Goal: Book appointment/travel/reservation

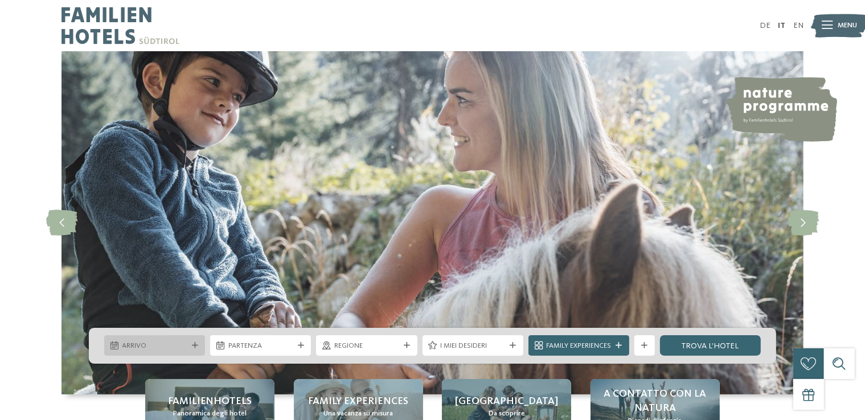
click at [152, 342] on span "Arrivo" at bounding box center [154, 346] width 65 height 10
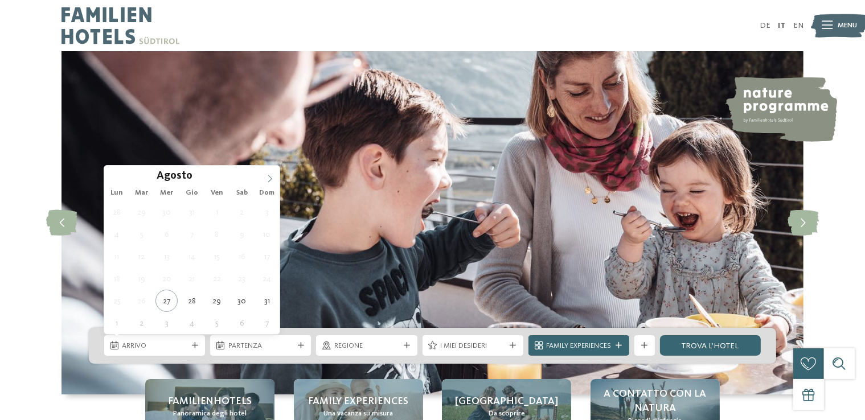
click at [272, 182] on icon at bounding box center [270, 179] width 8 height 8
type div "12.09.2025"
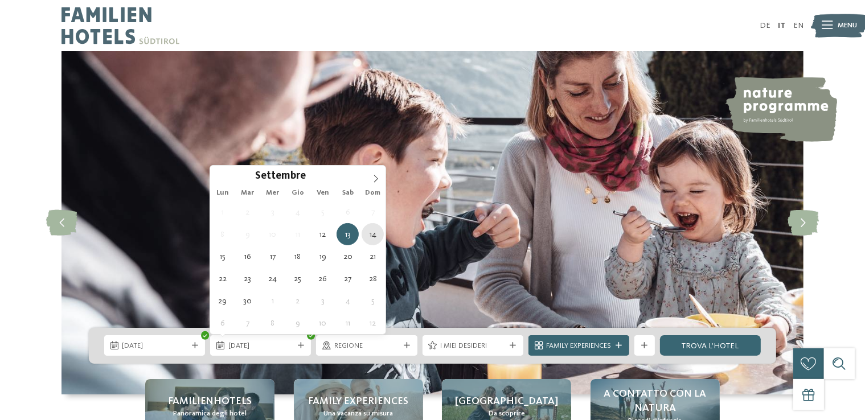
type div "14.09.2025"
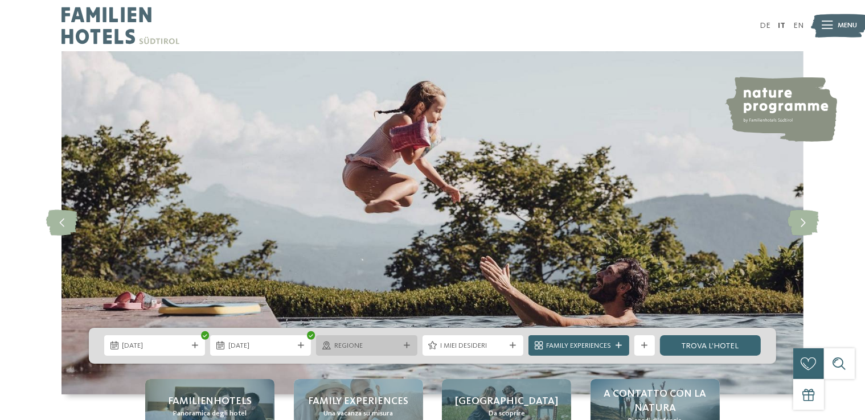
click at [365, 347] on span "Regione" at bounding box center [366, 346] width 65 height 10
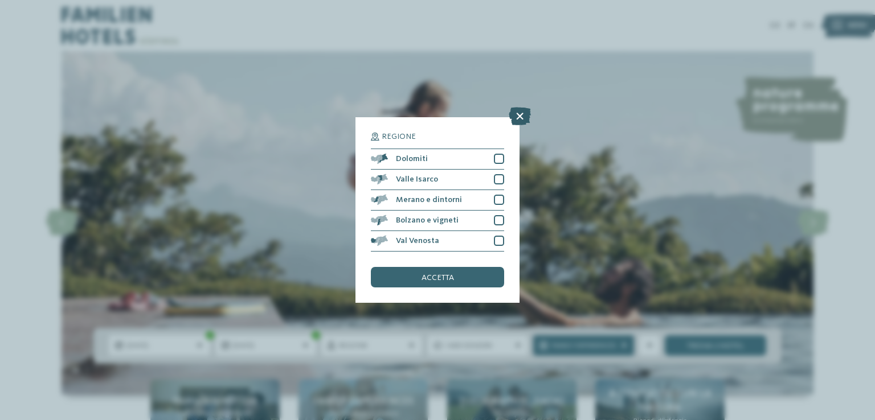
click at [519, 113] on icon at bounding box center [520, 116] width 22 height 18
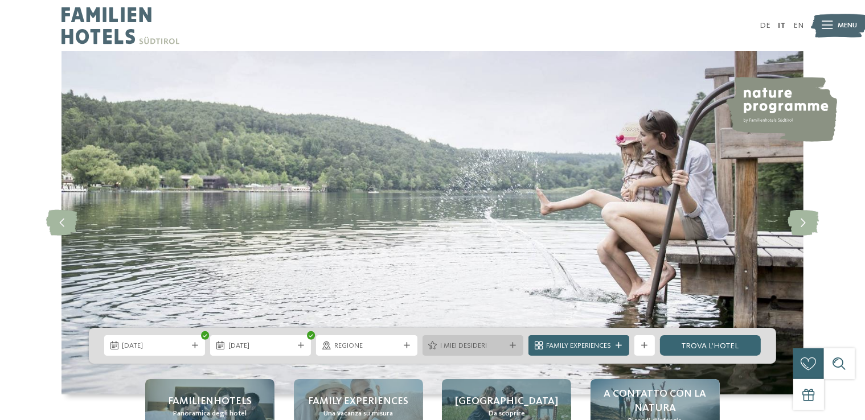
click at [497, 347] on span "I miei desideri" at bounding box center [472, 346] width 65 height 10
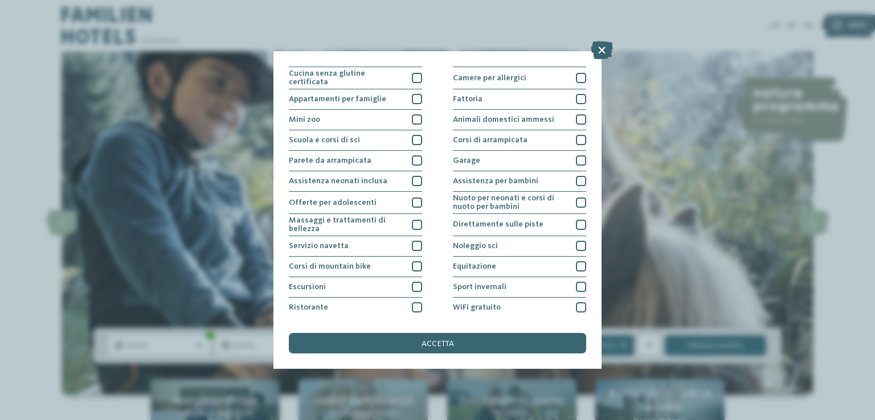
scroll to position [118, 0]
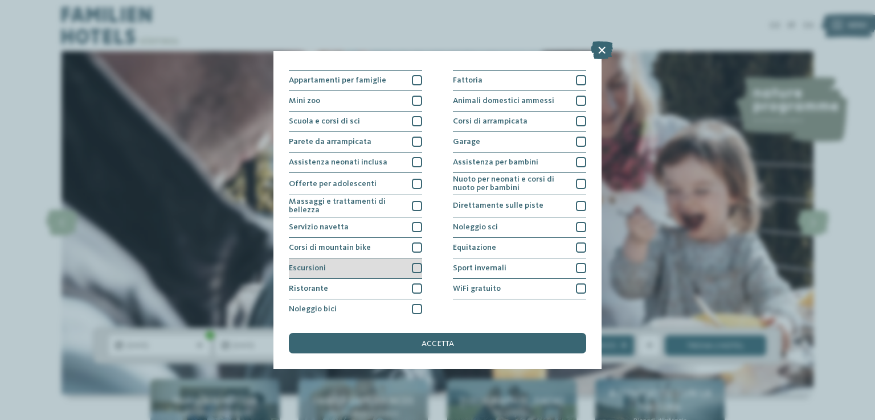
click at [413, 268] on div at bounding box center [417, 268] width 10 height 10
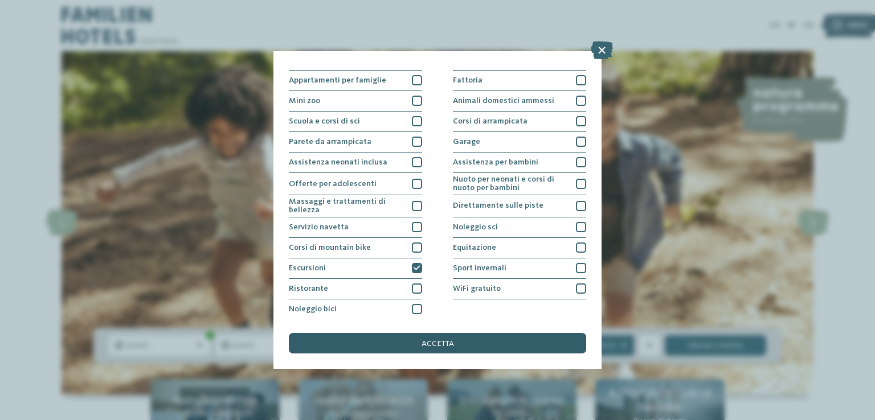
click at [443, 338] on div "accetta" at bounding box center [437, 343] width 297 height 21
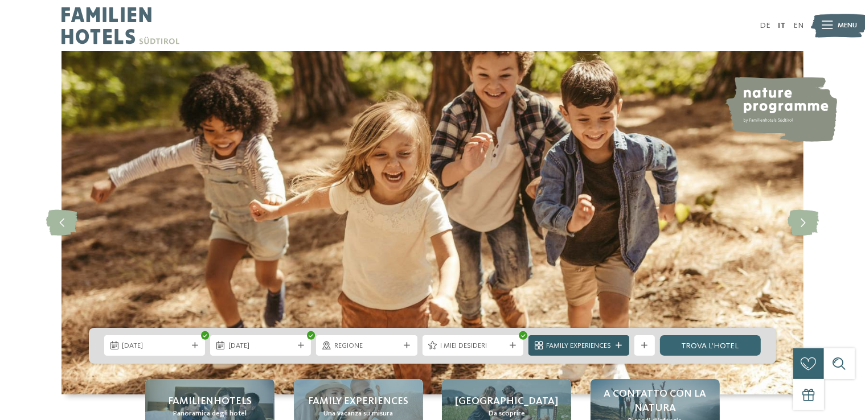
click at [619, 346] on icon at bounding box center [619, 346] width 6 height 6
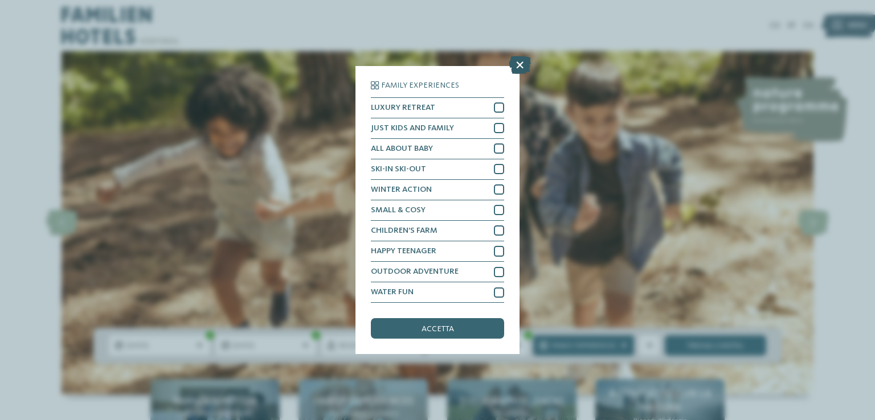
click at [515, 63] on icon at bounding box center [520, 65] width 22 height 18
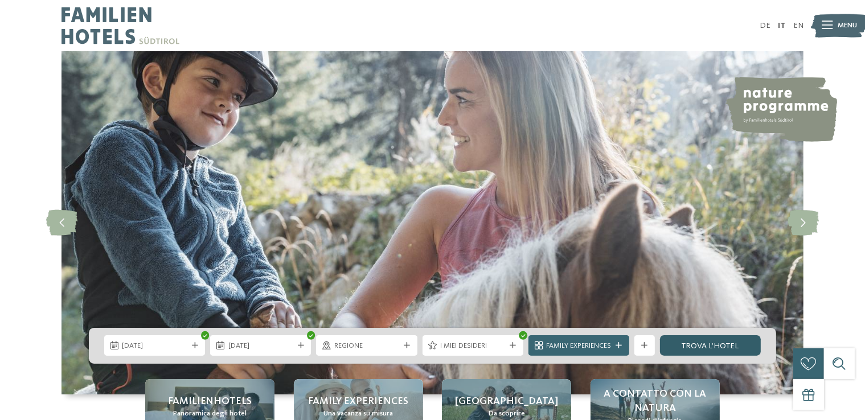
click at [696, 344] on link "trova l’hotel" at bounding box center [710, 345] width 101 height 21
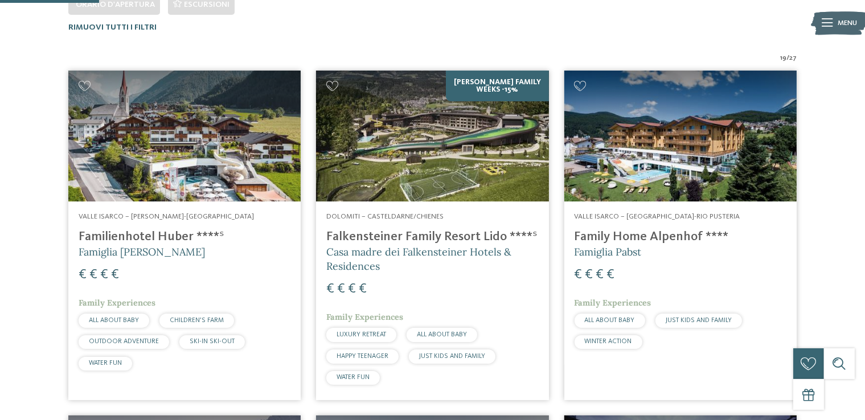
click at [129, 235] on h4 "Familienhotel Huber ****ˢ" at bounding box center [185, 237] width 212 height 15
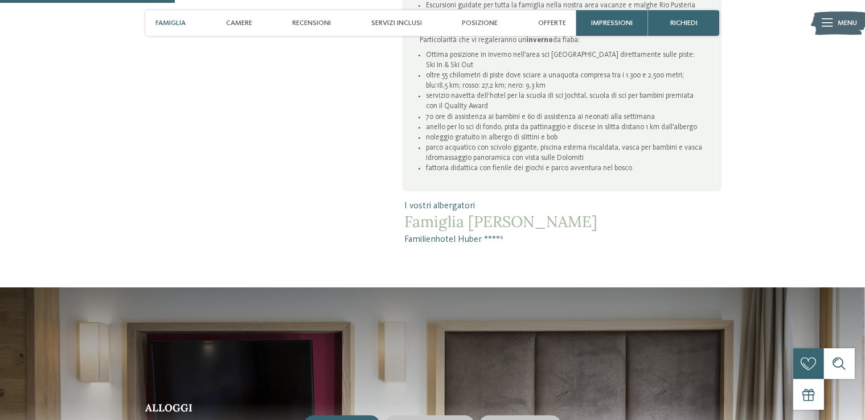
scroll to position [879, 0]
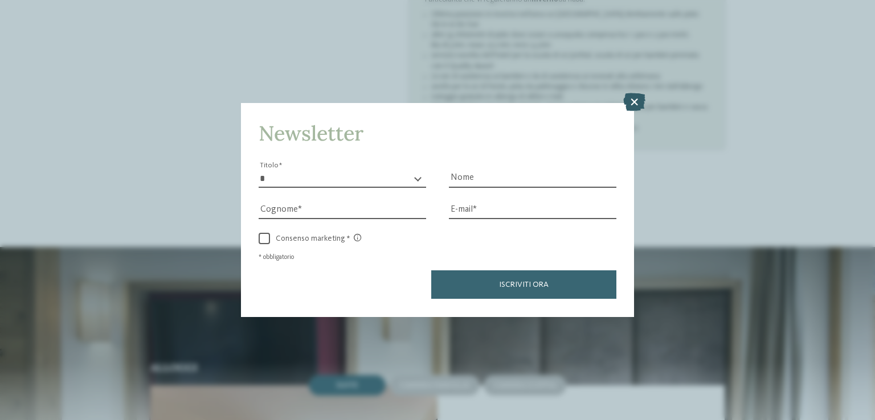
click at [633, 102] on icon at bounding box center [634, 102] width 22 height 18
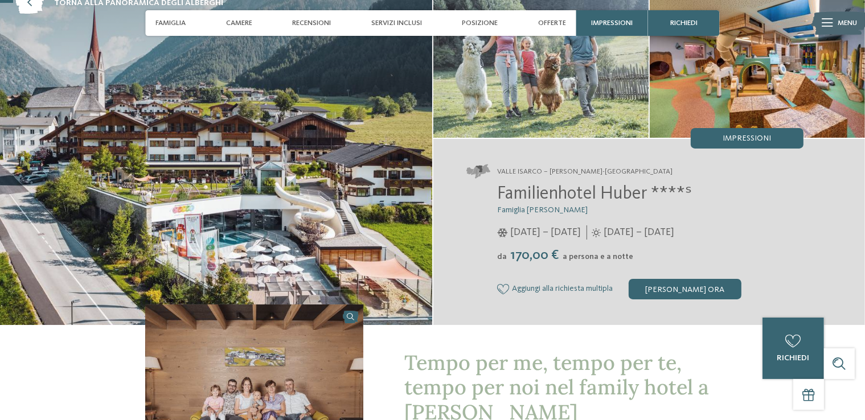
scroll to position [0, 0]
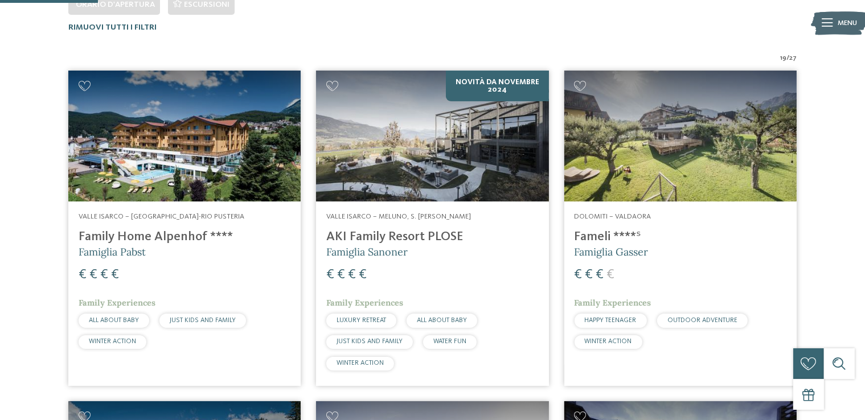
click at [434, 235] on h4 "AKI Family Resort PLOSE" at bounding box center [432, 237] width 212 height 15
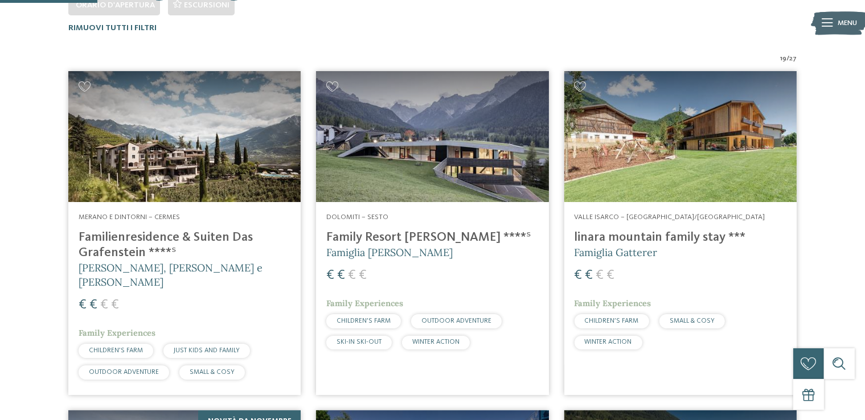
scroll to position [330, 0]
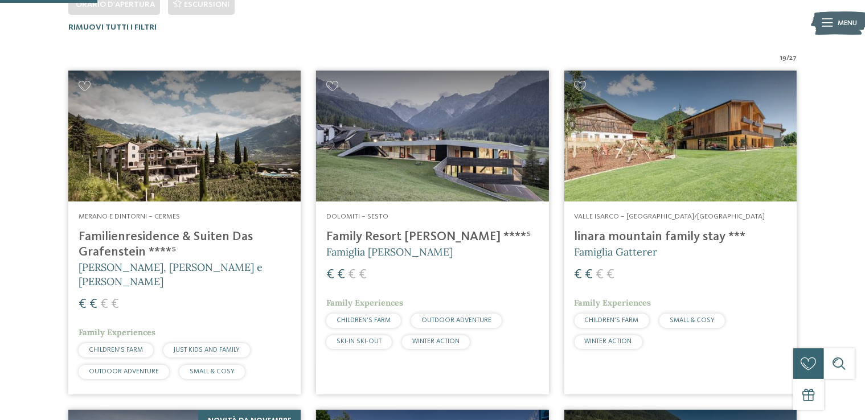
click at [685, 230] on h4 "linara mountain family stay ***" at bounding box center [681, 237] width 212 height 15
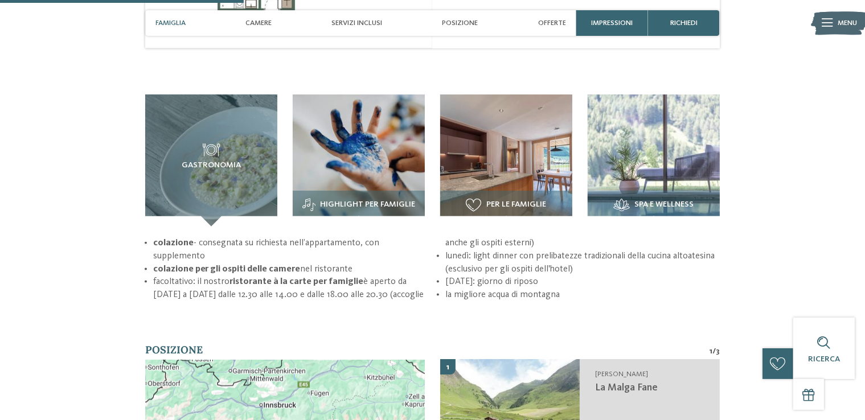
scroll to position [778, 0]
